Goal: Task Accomplishment & Management: Complete application form

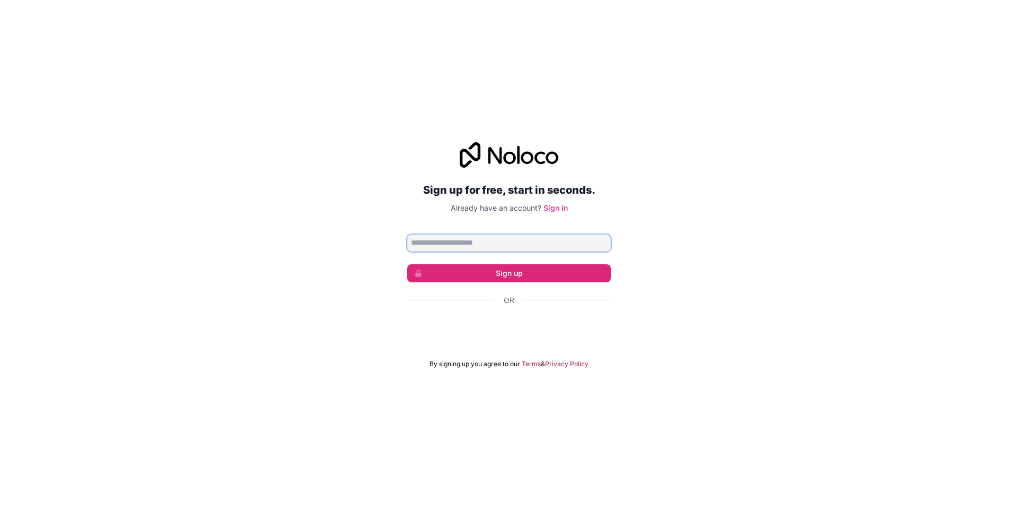
click at [564, 239] on input "Email address" at bounding box center [509, 242] width 204 height 17
type input "**********"
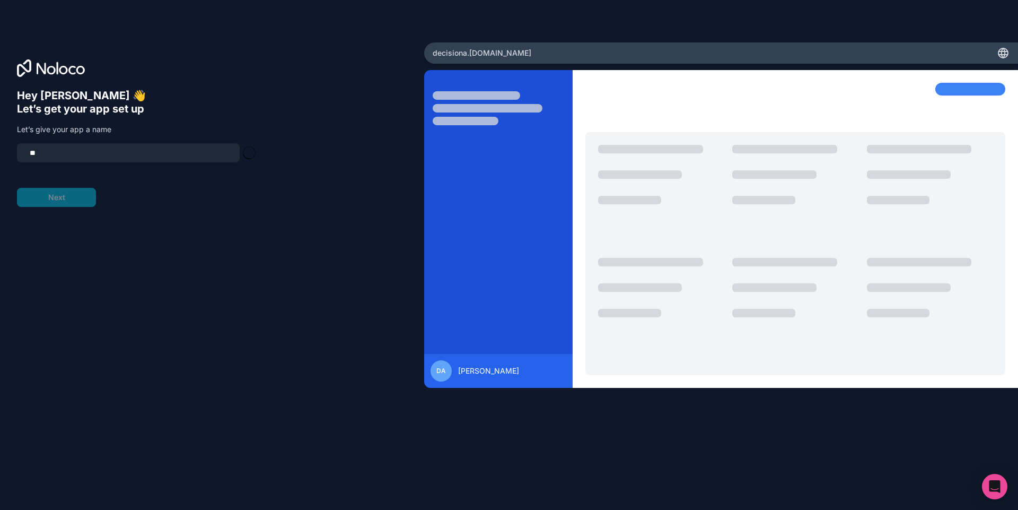
type input "*"
type input "*******"
click at [88, 197] on button "Next" at bounding box center [56, 197] width 79 height 19
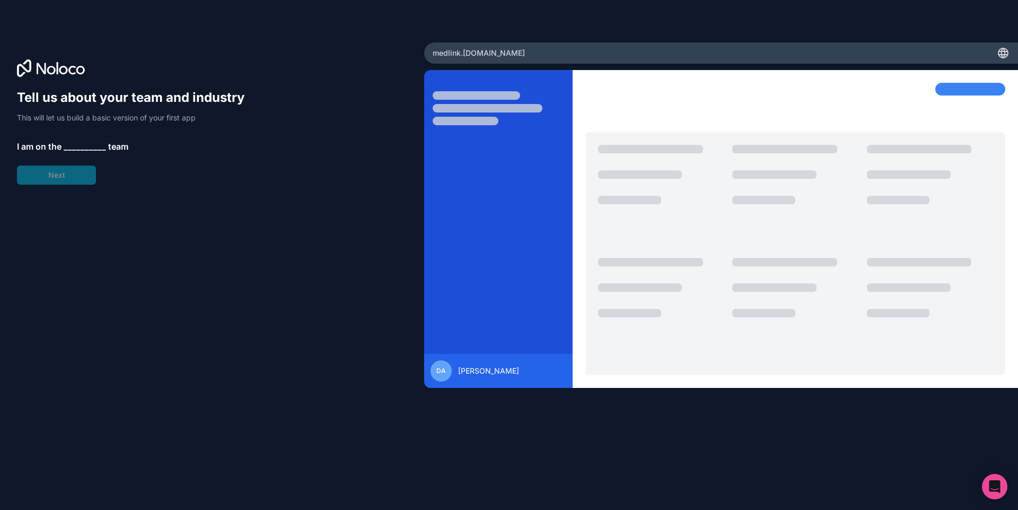
click at [80, 140] on div "Tell us about your team and industry This will let us build a basic version of …" at bounding box center [136, 136] width 238 height 95
click at [72, 150] on span "__________" at bounding box center [85, 146] width 42 height 13
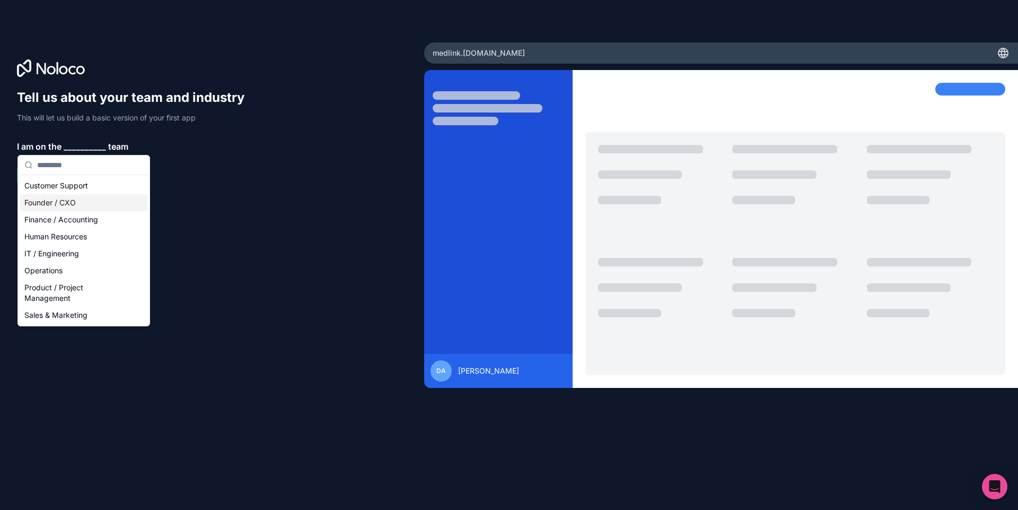
click at [72, 203] on div "Founder / CXO" at bounding box center [83, 202] width 127 height 17
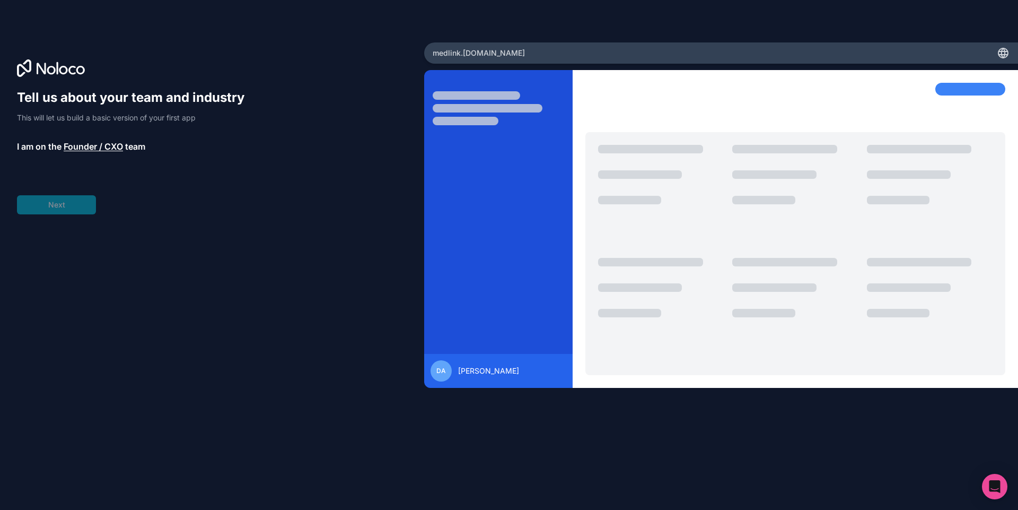
click at [67, 203] on div "Tell us about your team and industry This will let us build a basic version of …" at bounding box center [136, 151] width 238 height 125
click at [79, 174] on span "__________" at bounding box center [88, 176] width 42 height 13
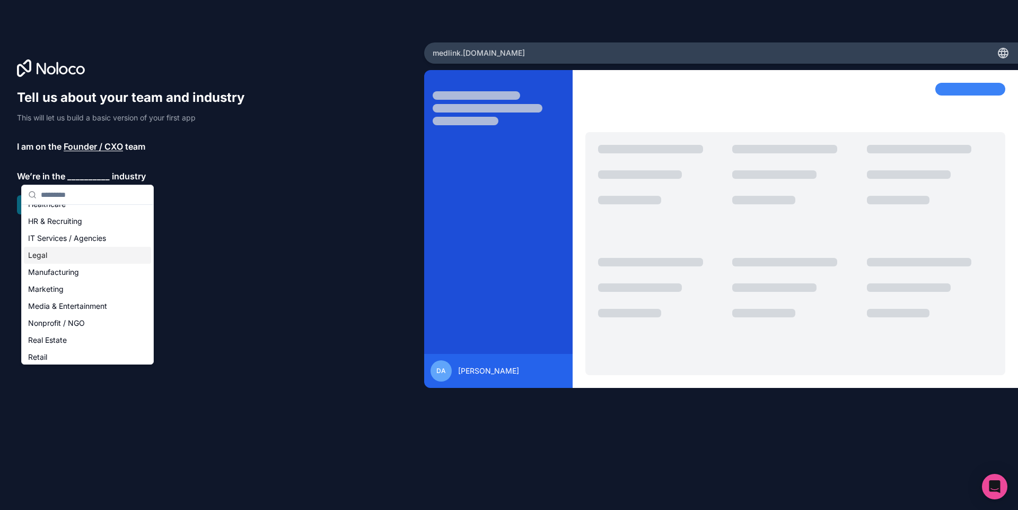
scroll to position [127, 0]
click at [72, 210] on div "IT Services / Agencies" at bounding box center [87, 206] width 127 height 17
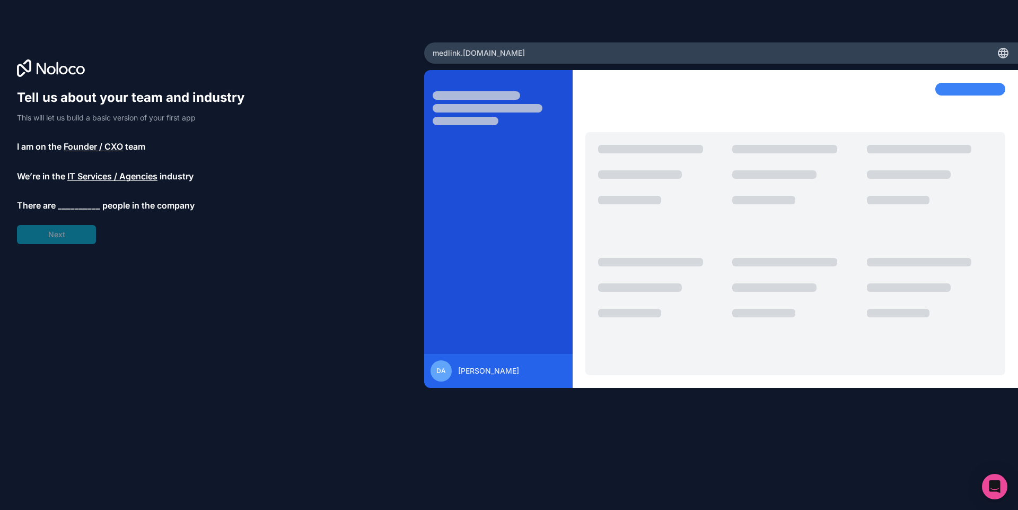
click at [70, 233] on div "Tell us about your team and industry This will let us build a basic version of …" at bounding box center [136, 166] width 238 height 155
click at [75, 204] on span "__________" at bounding box center [79, 205] width 42 height 13
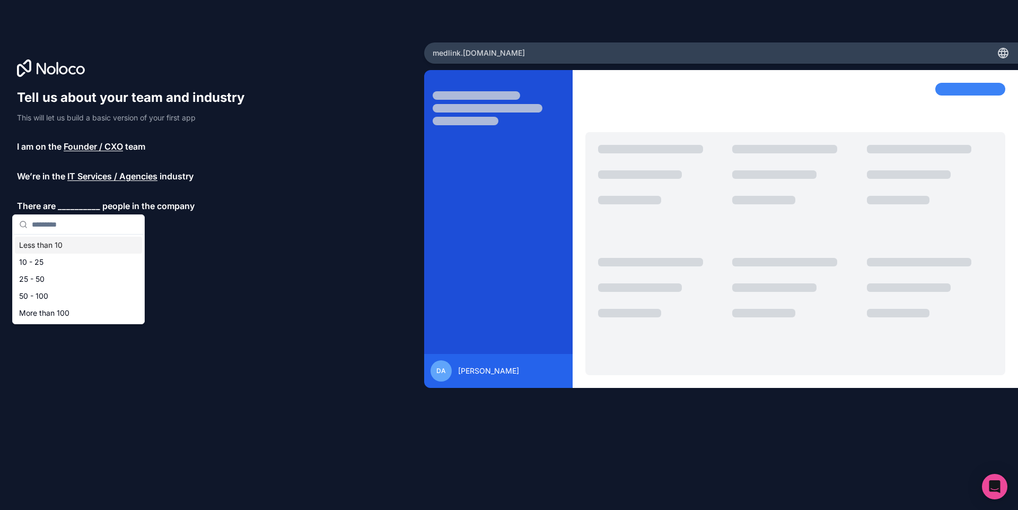
click at [76, 208] on span "__________" at bounding box center [79, 205] width 42 height 13
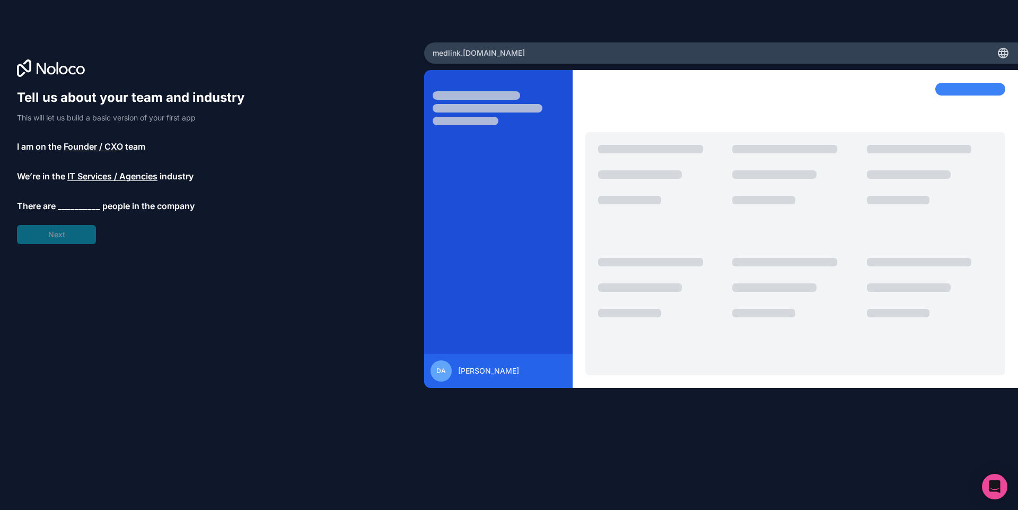
click at [74, 197] on div "Tell us about your team and industry This will let us build a basic version of …" at bounding box center [136, 166] width 238 height 155
click at [72, 209] on span "__________" at bounding box center [79, 205] width 42 height 13
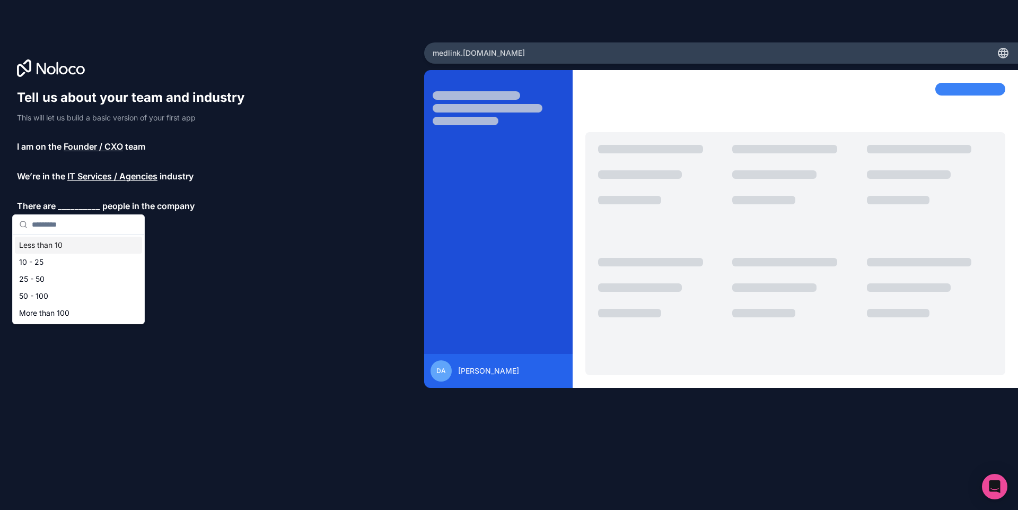
click at [77, 251] on div "Less than 10" at bounding box center [78, 245] width 127 height 17
click at [71, 238] on button "Next" at bounding box center [56, 234] width 79 height 19
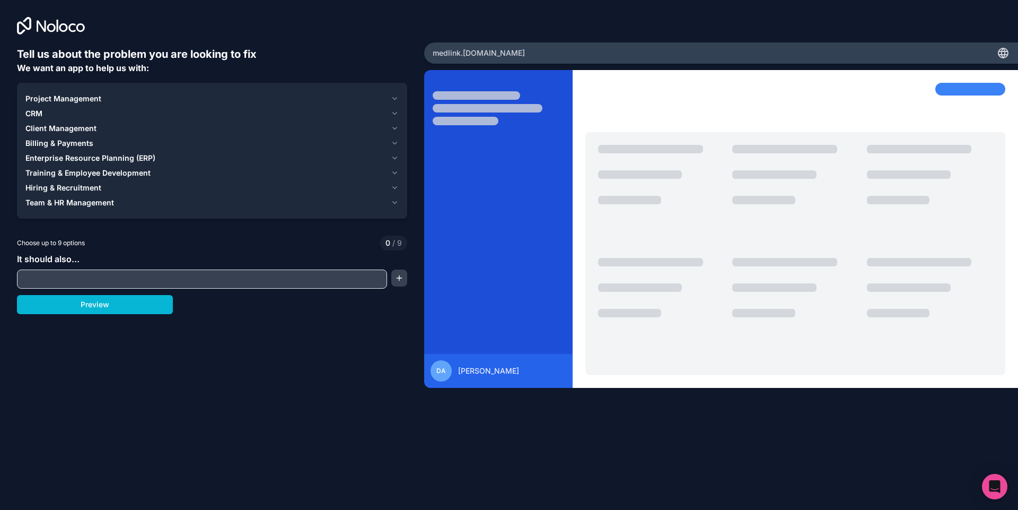
click at [101, 269] on div "It should also..." at bounding box center [212, 270] width 390 height 36
click at [101, 277] on input "text" at bounding box center [202, 279] width 365 height 15
click at [395, 203] on icon "button" at bounding box center [395, 203] width 4 height 2
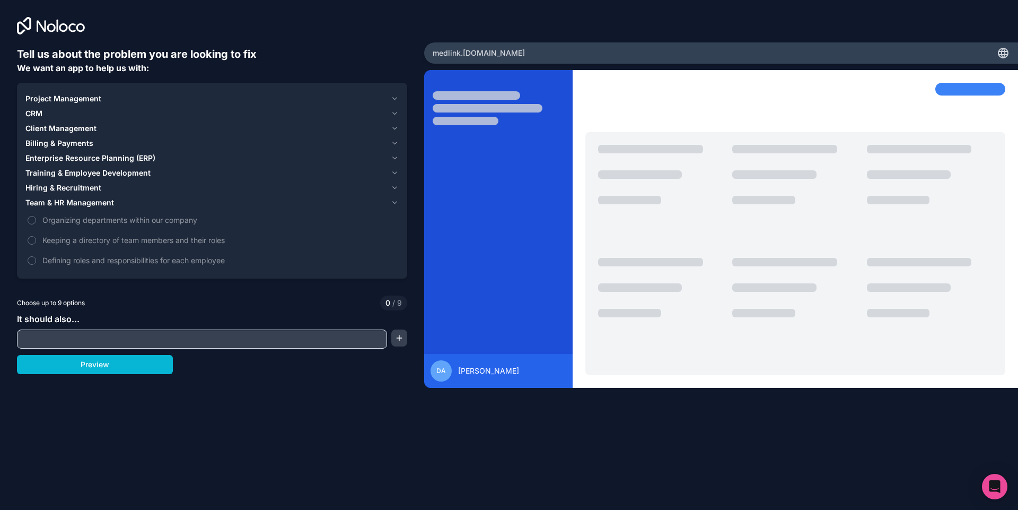
click at [397, 186] on icon "button" at bounding box center [395, 188] width 8 height 8
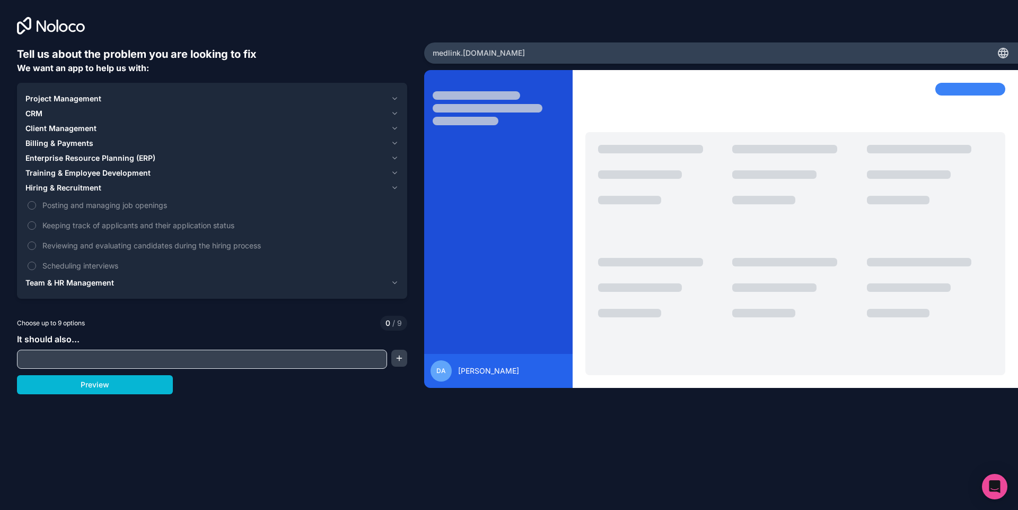
click at [85, 146] on span "Billing & Payments" at bounding box center [59, 143] width 68 height 11
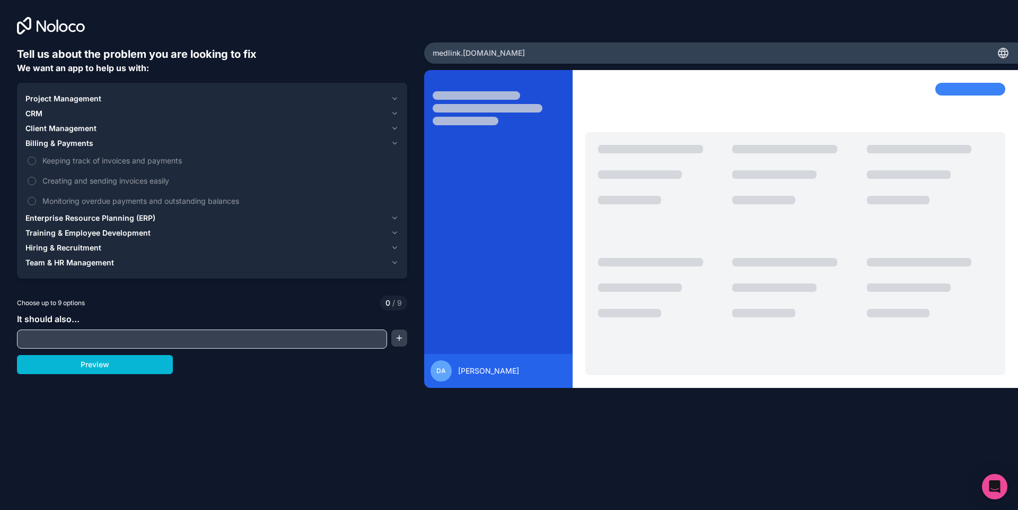
click at [85, 220] on span "Enterprise Resource Planning (ERP)" at bounding box center [90, 218] width 130 height 11
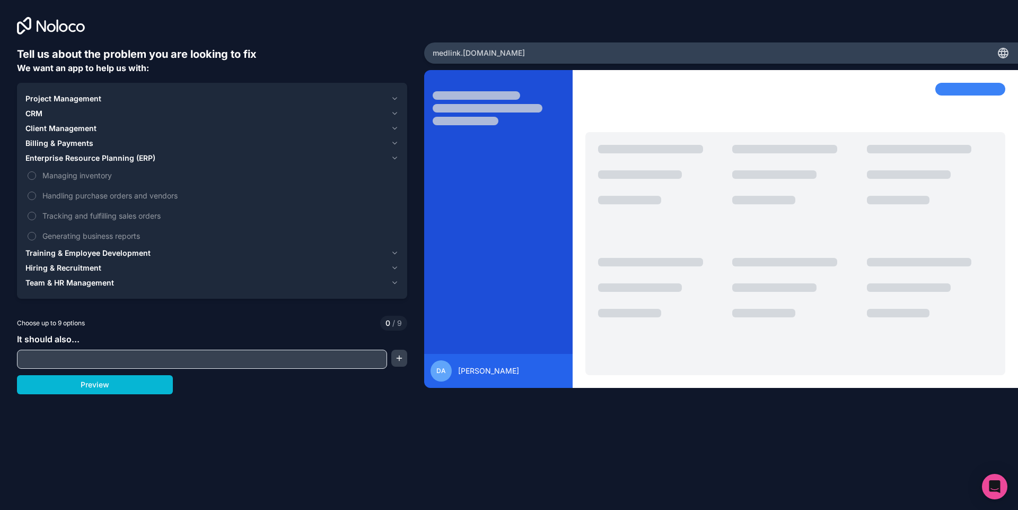
click at [68, 140] on span "Billing & Payments" at bounding box center [59, 143] width 68 height 11
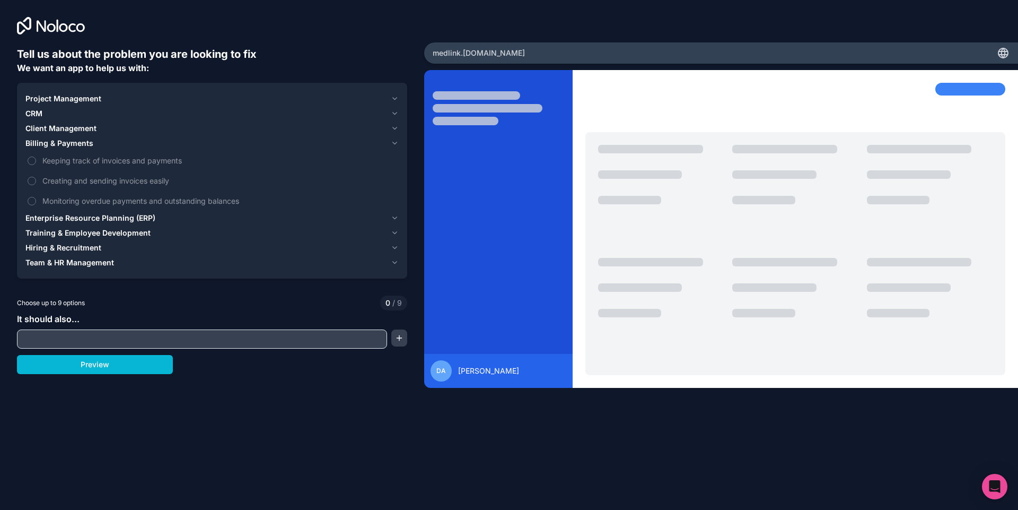
click at [72, 125] on span "Client Management" at bounding box center [60, 128] width 71 height 11
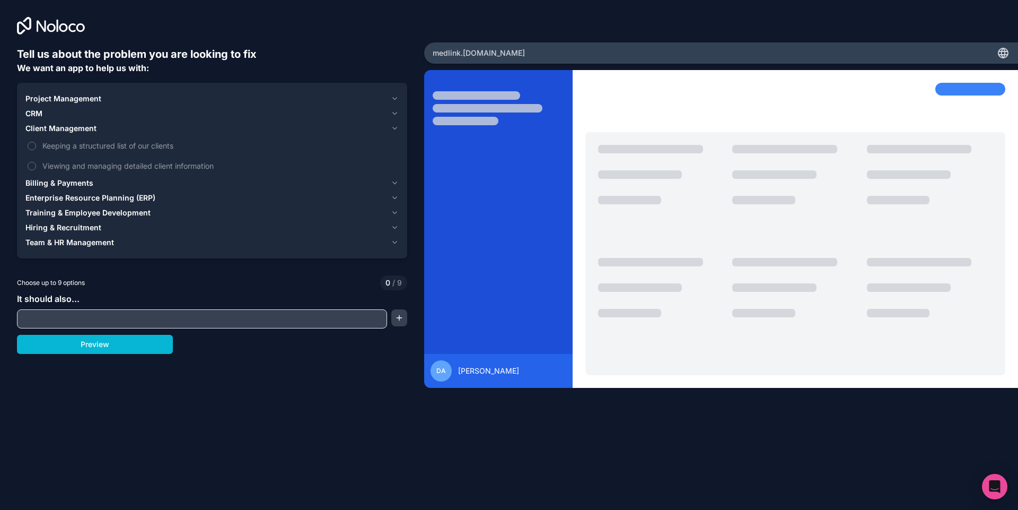
click at [41, 112] on span "CRM" at bounding box center [33, 113] width 17 height 11
